Goal: Check status: Check status

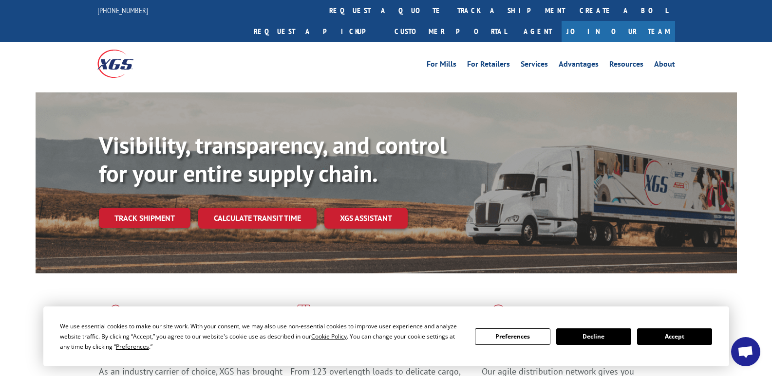
click at [655, 335] on button "Accept" at bounding box center [674, 337] width 75 height 17
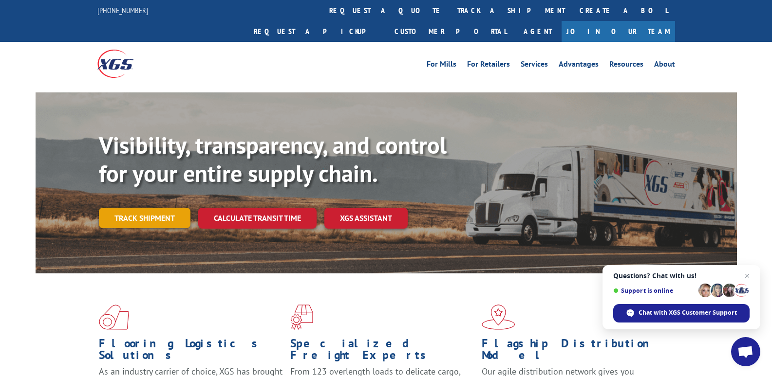
click at [132, 208] on link "Track shipment" at bounding box center [145, 218] width 92 height 20
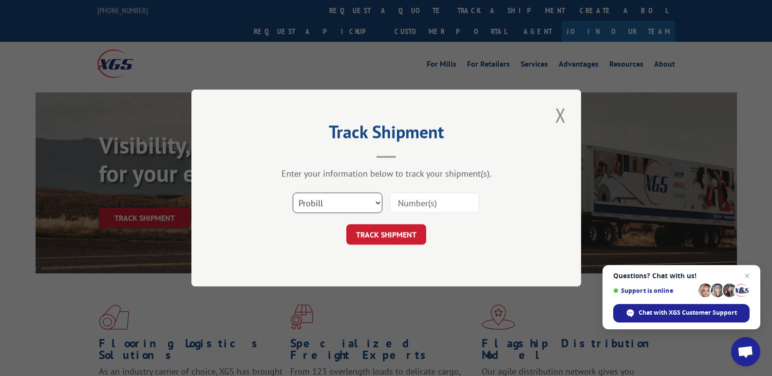
click at [377, 202] on select "Select category... Probill BOL PO" at bounding box center [338, 203] width 90 height 20
select select "bol"
click at [293, 193] on select "Select category... Probill BOL PO" at bounding box center [338, 203] width 90 height 20
click at [415, 208] on input at bounding box center [435, 203] width 90 height 20
type input "361780"
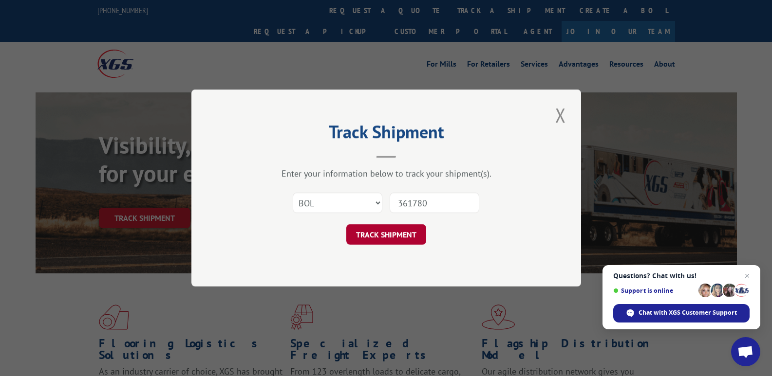
click at [387, 239] on button "TRACK SHIPMENT" at bounding box center [386, 235] width 80 height 20
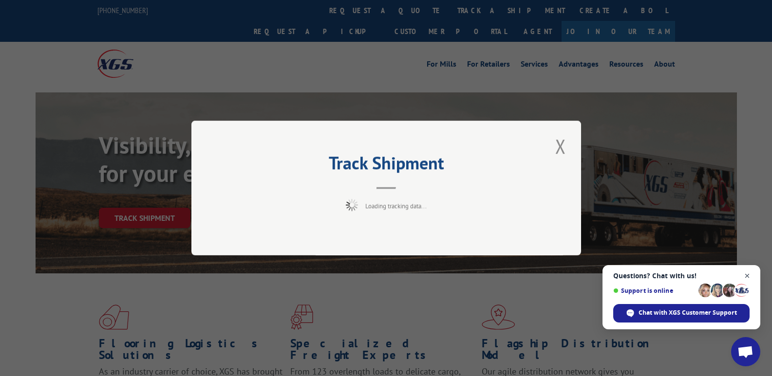
click at [746, 274] on span "Open chat" at bounding box center [747, 276] width 12 height 12
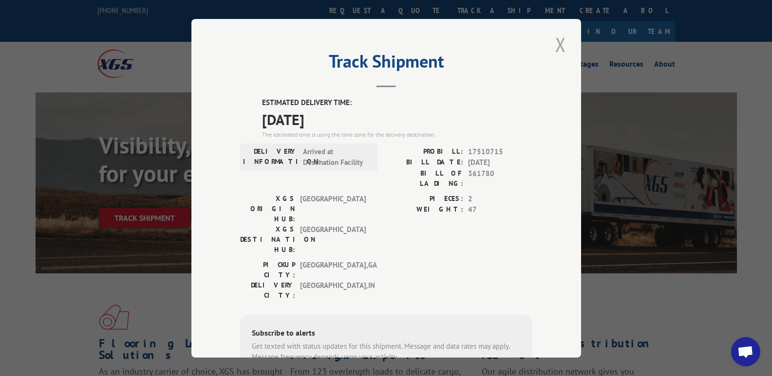
click at [554, 45] on button "Close modal" at bounding box center [560, 44] width 17 height 27
